Goal: Task Accomplishment & Management: Manage account settings

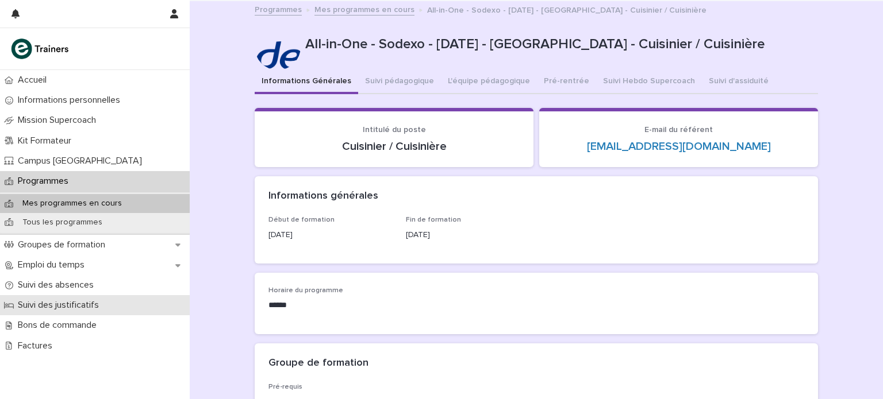
click at [66, 303] on p "Suivi des justificatifs" at bounding box center [60, 305] width 95 height 11
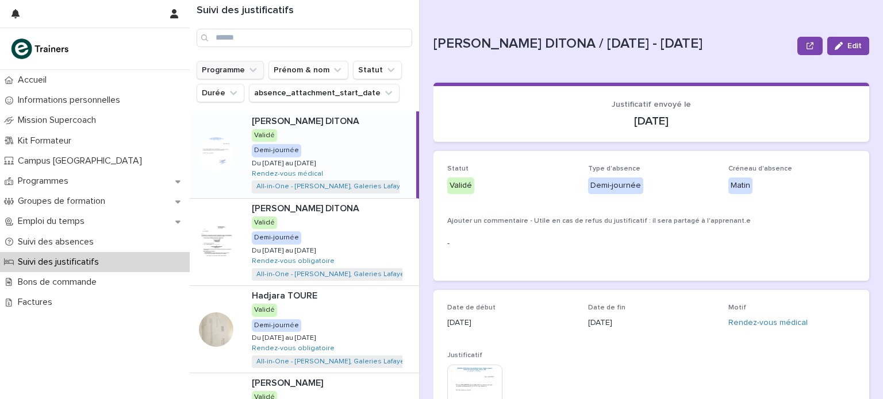
click at [220, 70] on button "Programme" at bounding box center [230, 70] width 67 height 18
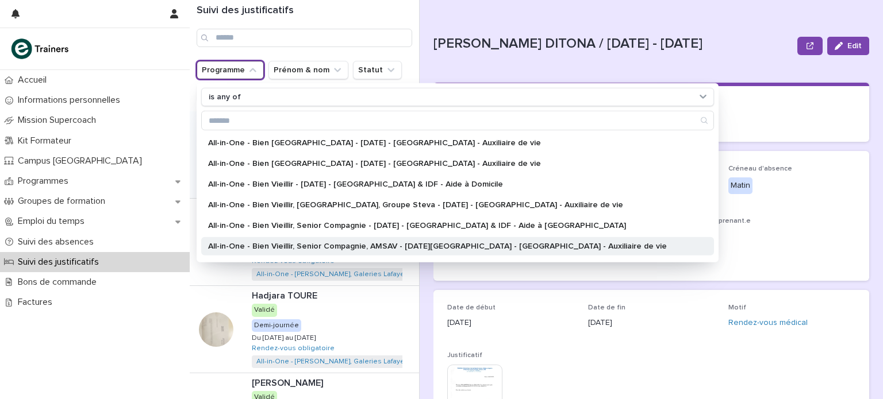
click at [386, 243] on p "All-in-One - Bien Vieillir, Senior Compagnie, AMSAV - [DATE][GEOGRAPHIC_DATA] -…" at bounding box center [451, 247] width 487 height 8
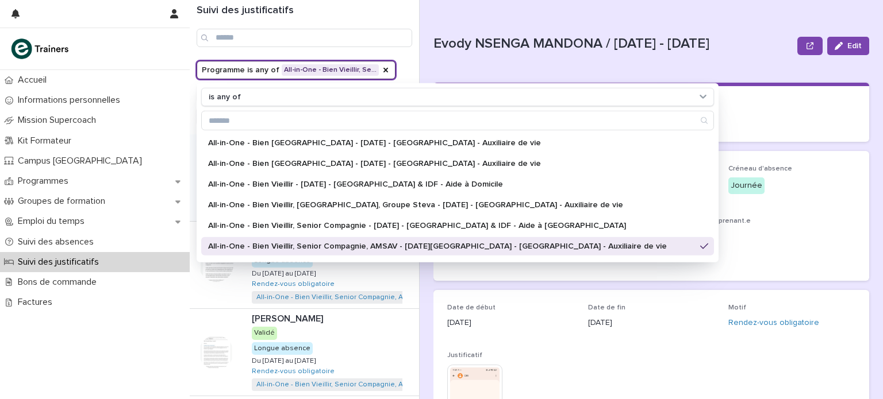
click at [532, 12] on div "Evody NSENGA MANDONA / [DATE] - [DATE] Edit Evody NSENGA MANDONA / [DATE] - [DA…" at bounding box center [651, 268] width 436 height 536
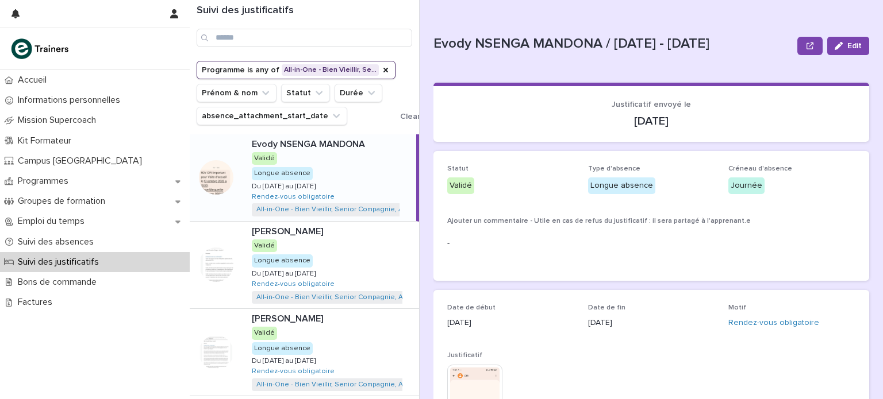
scroll to position [471, 0]
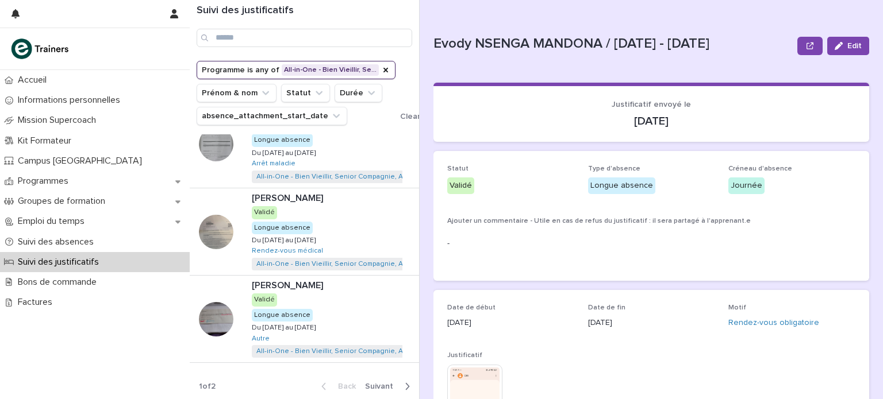
click at [390, 386] on span "Next" at bounding box center [382, 387] width 35 height 8
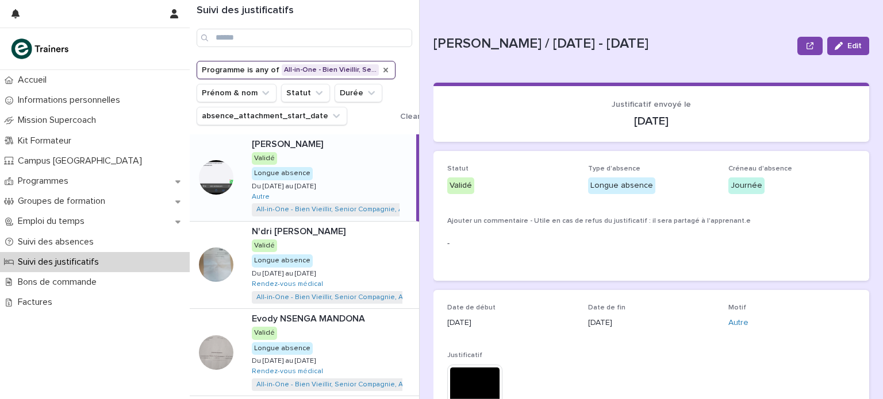
click at [383, 70] on icon "Programme" at bounding box center [385, 70] width 5 height 5
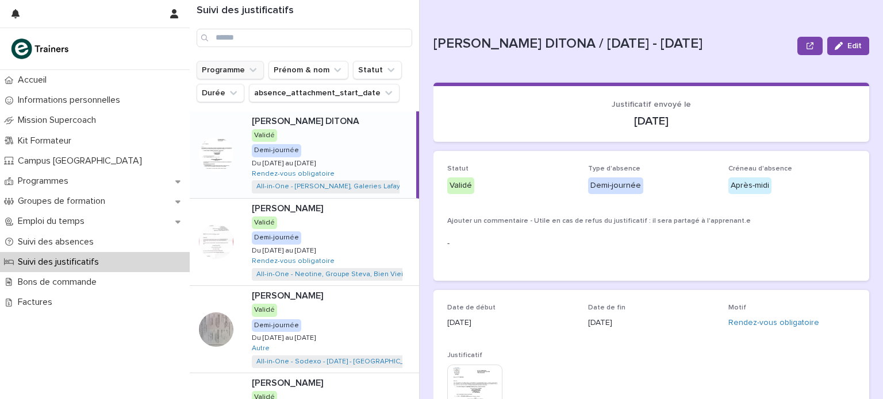
click at [238, 69] on button "Programme" at bounding box center [230, 70] width 67 height 18
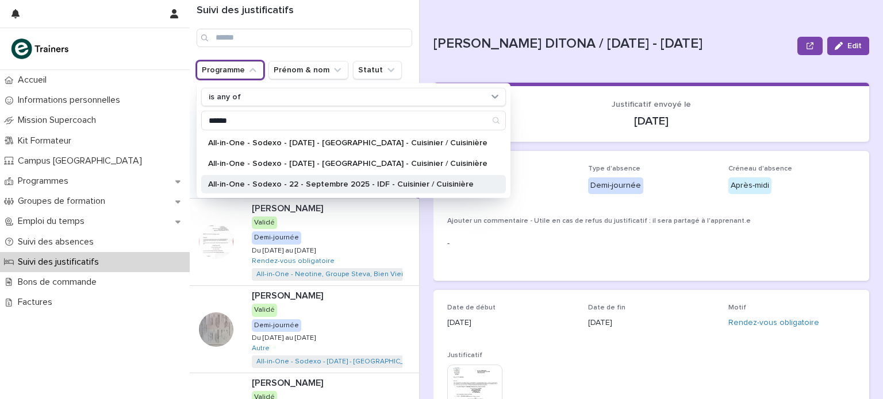
type input "******"
click at [282, 180] on p "All-in-One - Sodexo - 22 - Septembre 2025 - IDF - Cuisinier / Cuisinière" at bounding box center [347, 184] width 279 height 8
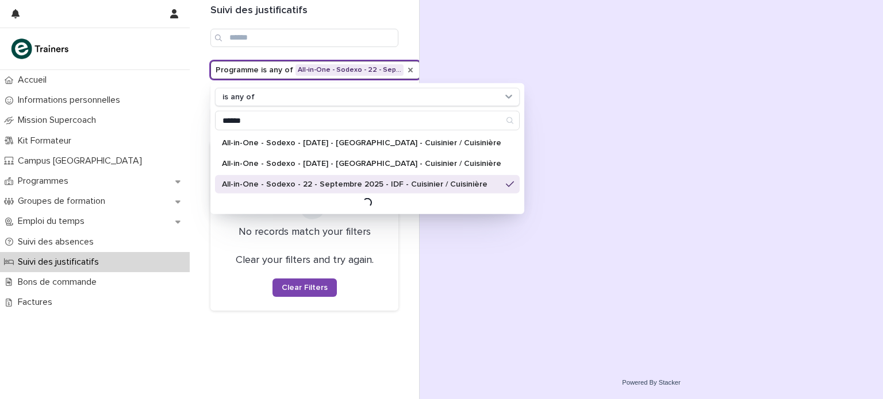
click at [354, 16] on h1 "Suivi des justificatifs" at bounding box center [304, 11] width 188 height 13
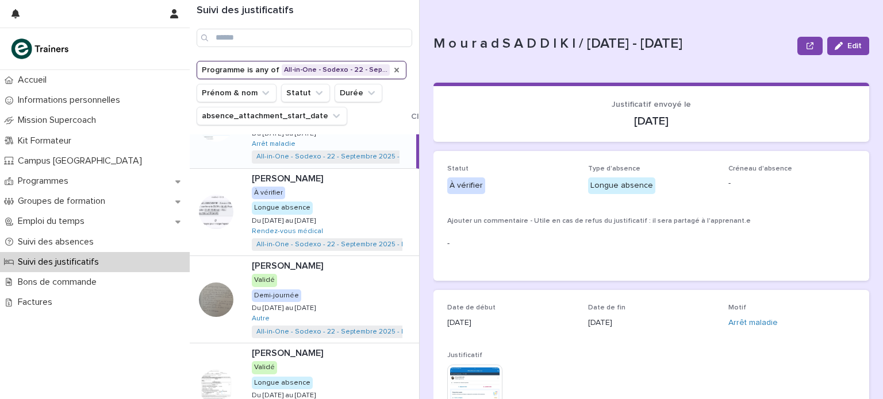
scroll to position [55, 0]
click at [315, 178] on p at bounding box center [333, 177] width 163 height 11
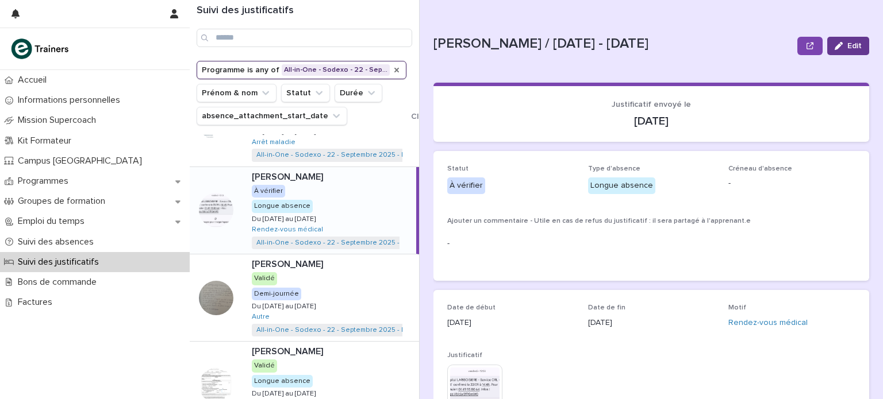
click at [849, 41] on button "Edit" at bounding box center [848, 46] width 42 height 18
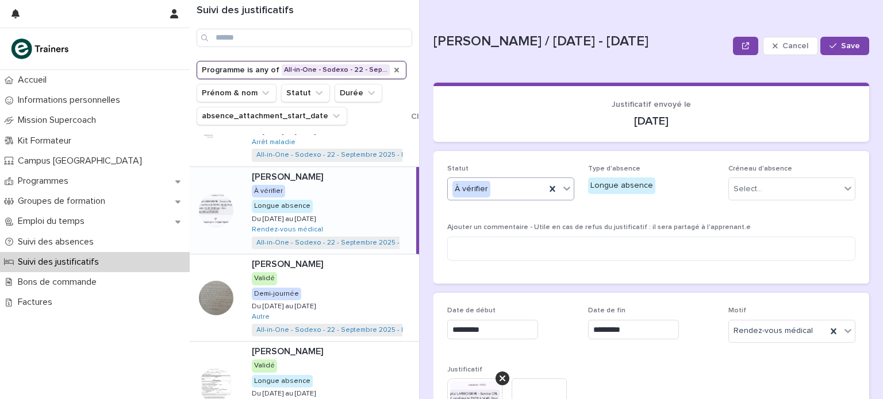
click at [565, 190] on icon at bounding box center [566, 188] width 11 height 11
click at [496, 212] on div "Validé" at bounding box center [511, 211] width 126 height 20
click at [826, 184] on div "Select..." at bounding box center [785, 189] width 112 height 19
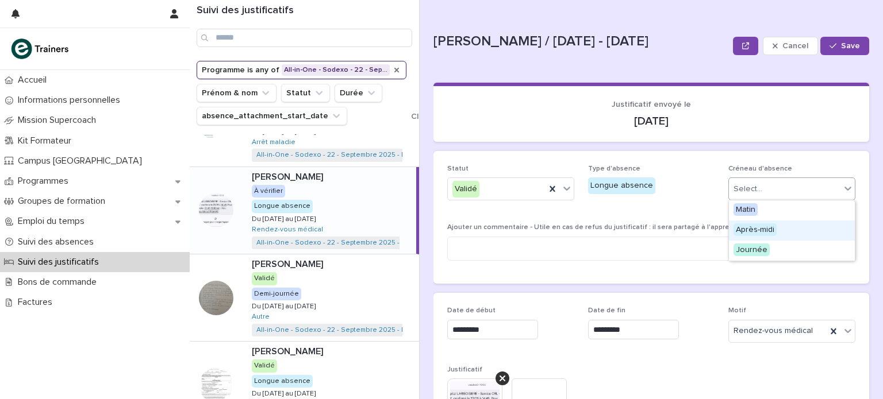
click at [763, 227] on span "Après-midi" at bounding box center [754, 230] width 43 height 13
click at [749, 115] on p "[DATE]" at bounding box center [651, 121] width 408 height 14
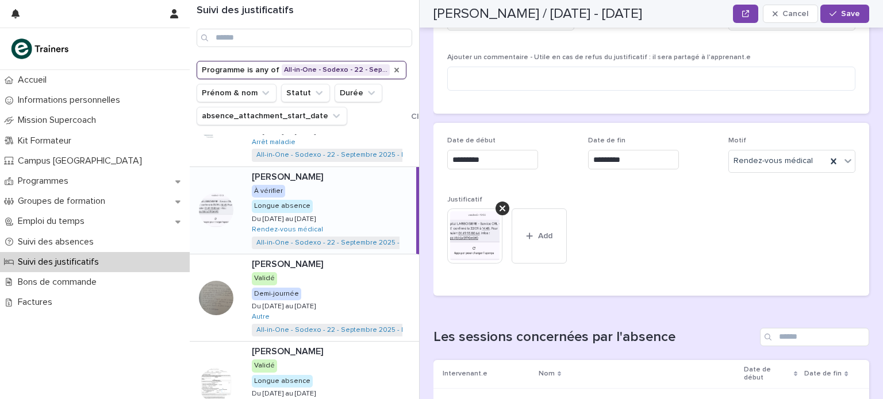
scroll to position [163, 0]
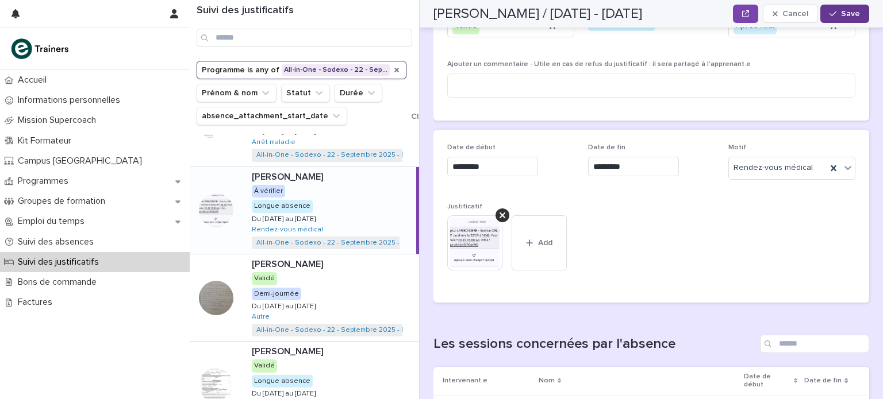
click at [835, 13] on icon "button" at bounding box center [832, 14] width 7 height 8
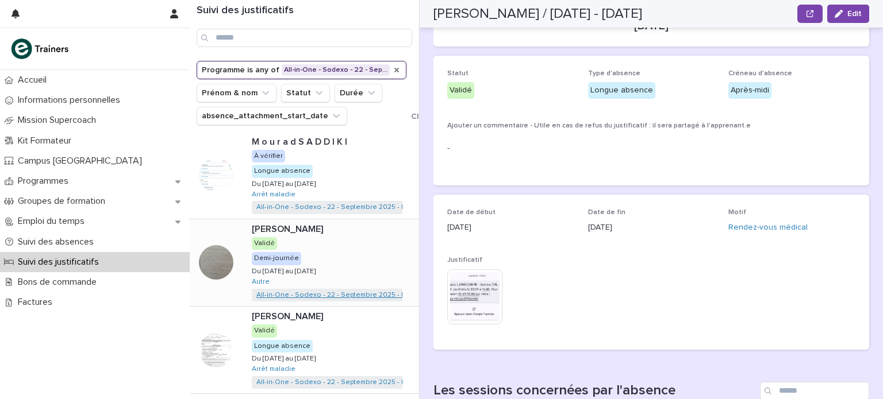
scroll to position [0, 0]
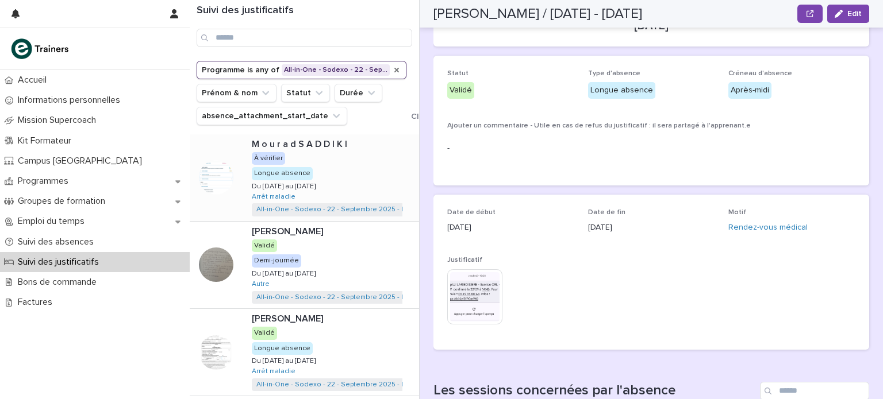
click at [305, 169] on div "Longue absence" at bounding box center [282, 173] width 61 height 13
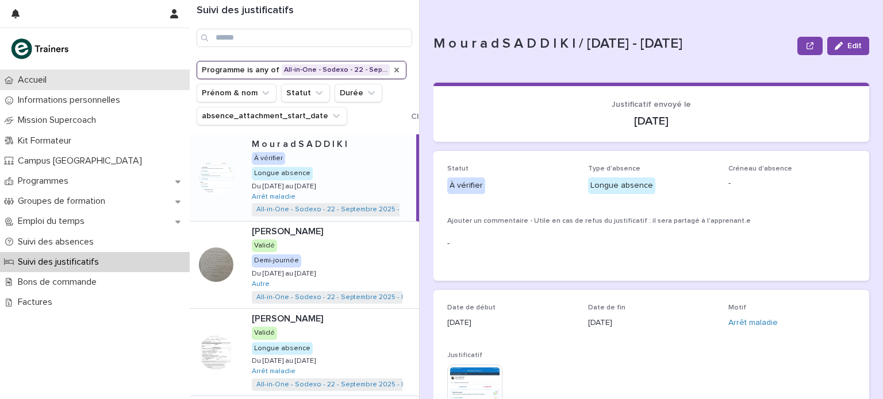
click at [26, 82] on p "Accueil" at bounding box center [34, 80] width 43 height 11
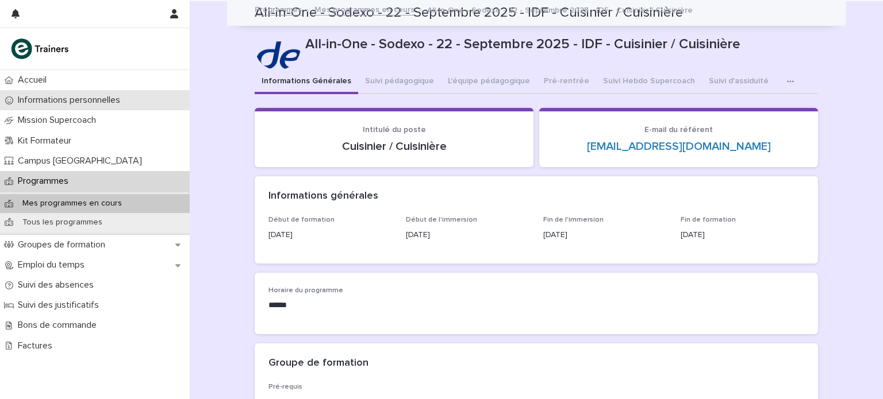
scroll to position [138, 0]
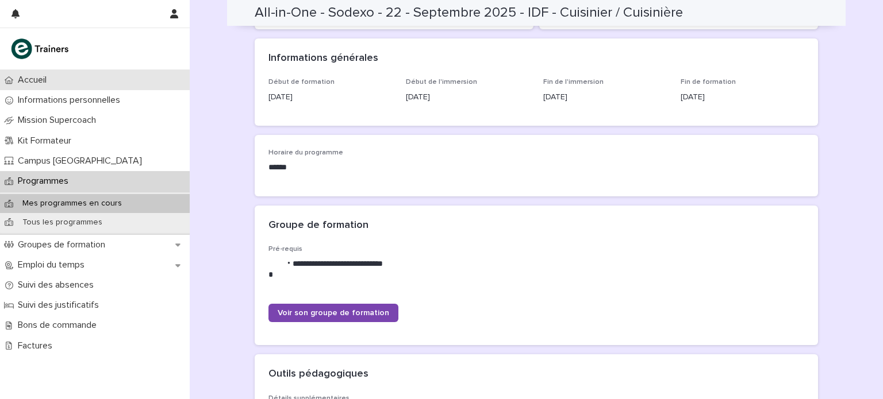
click at [67, 82] on div "Accueil" at bounding box center [95, 80] width 190 height 20
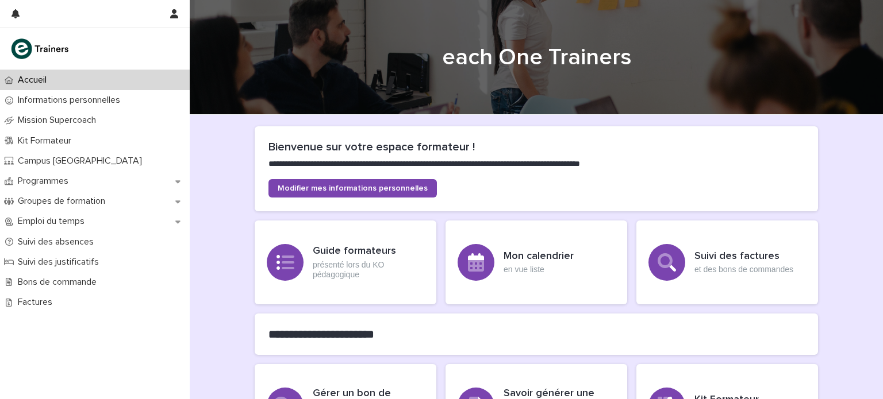
scroll to position [318, 0]
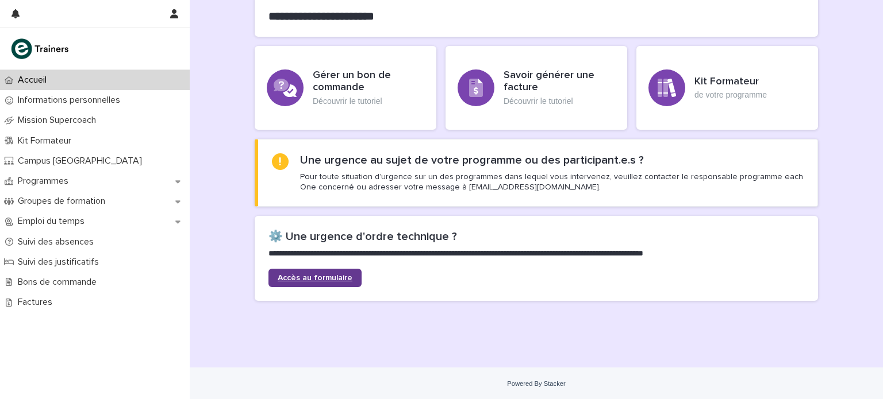
click at [342, 276] on span "Accès au formulaire" at bounding box center [315, 278] width 75 height 8
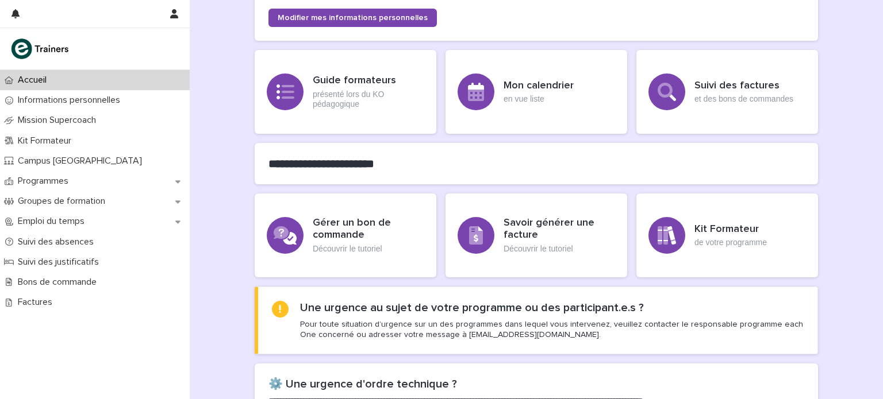
scroll to position [0, 0]
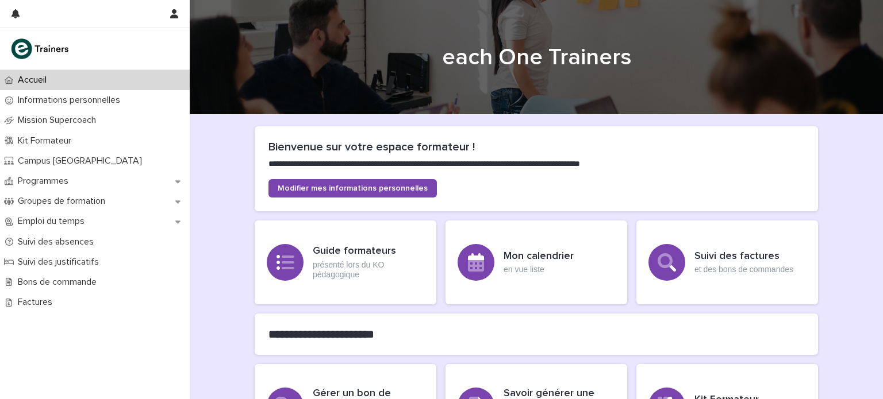
click at [87, 78] on div "Accueil" at bounding box center [95, 80] width 190 height 20
